Goal: Information Seeking & Learning: Learn about a topic

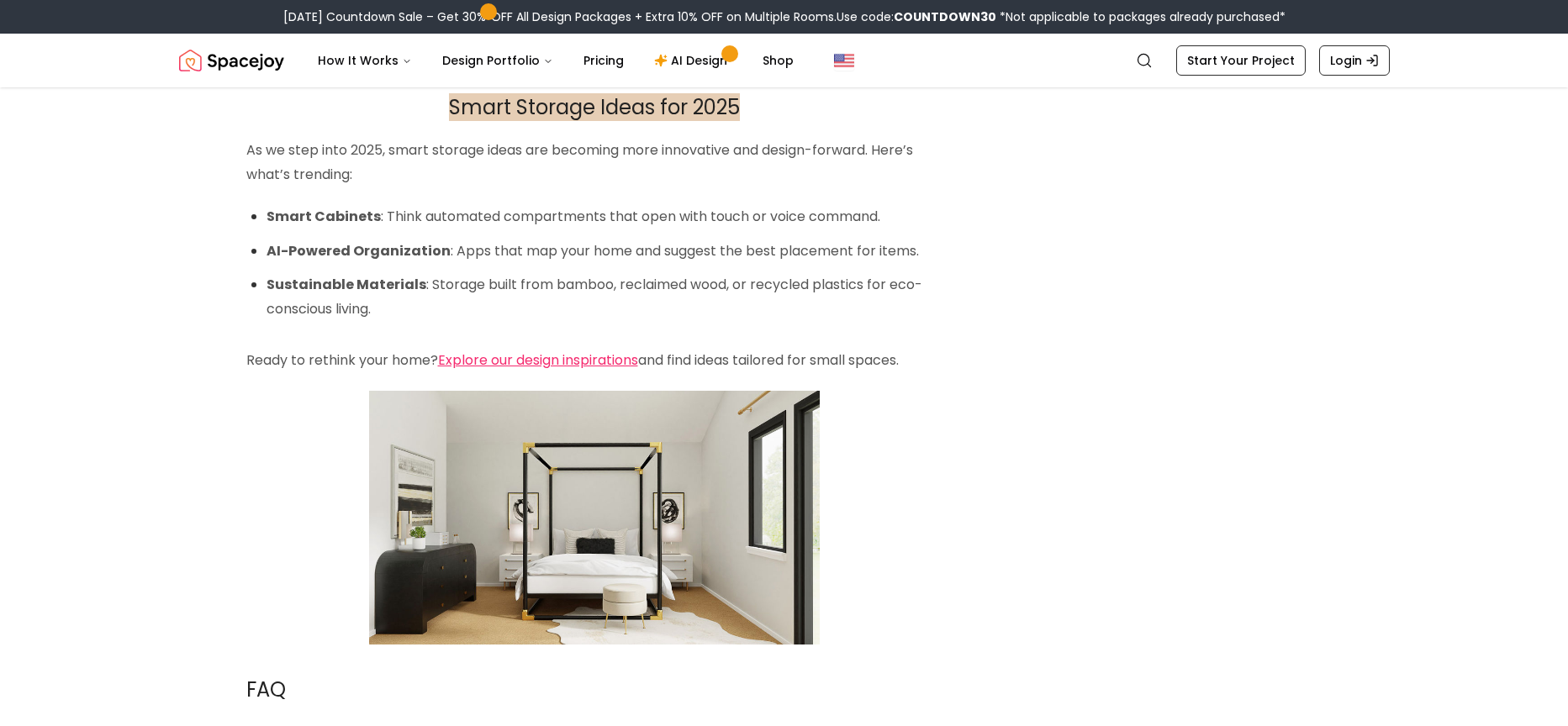
scroll to position [1933, 0]
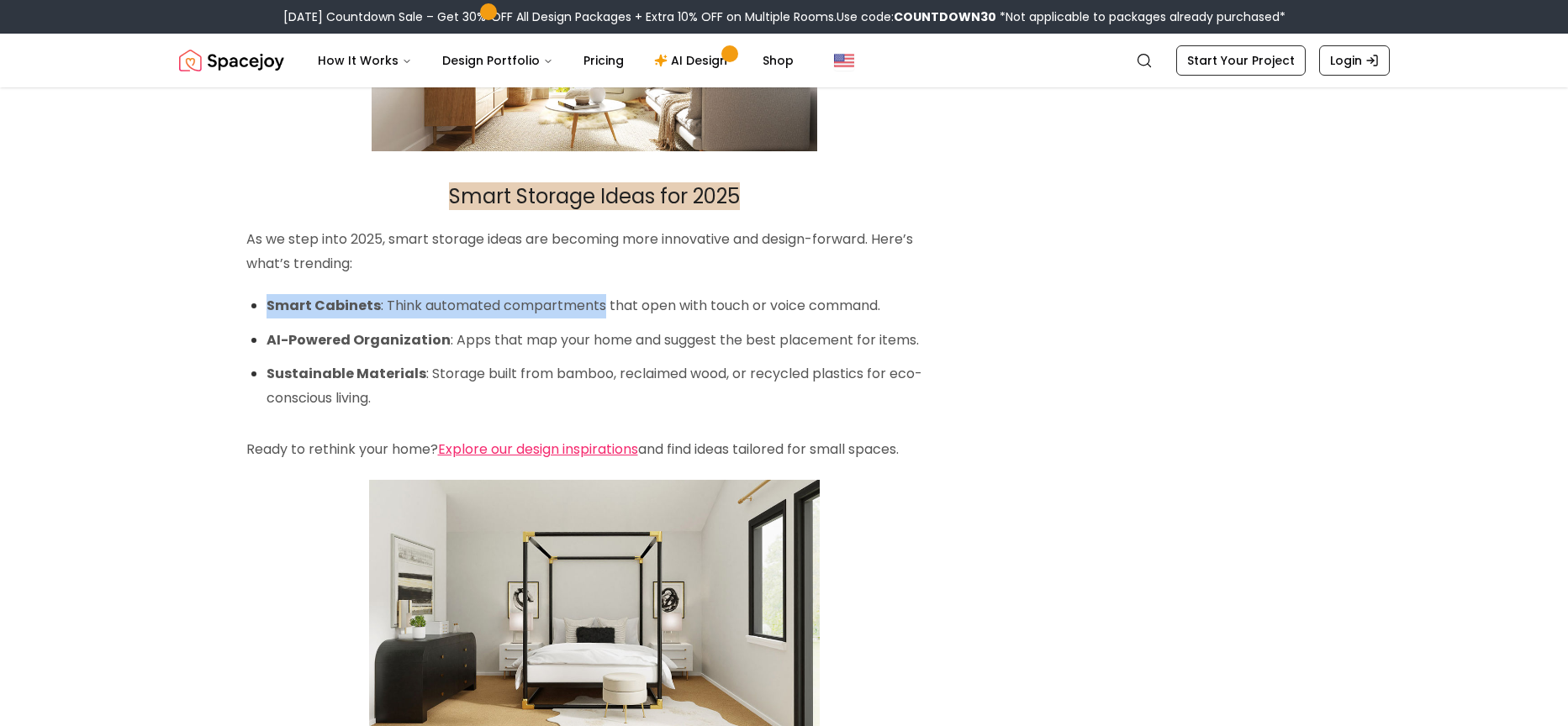
drag, startPoint x: 266, startPoint y: 304, endPoint x: 597, endPoint y: 309, distance: 331.0
click at [597, 309] on p "Smart Cabinets : Think automated compartments that open with touch or voice com…" at bounding box center [604, 306] width 676 height 25
